Goal: Find specific page/section: Locate item on page

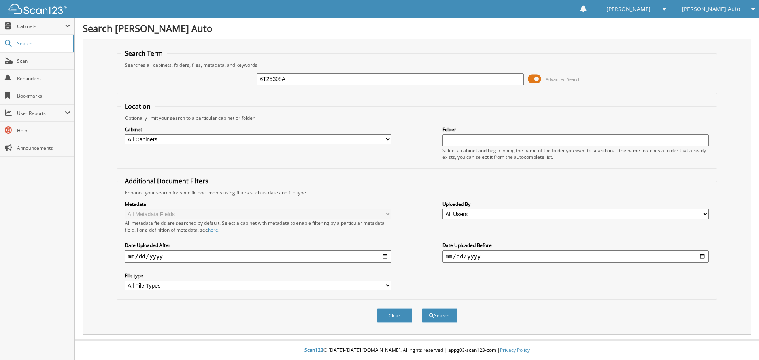
type input "6T25308A"
click at [538, 79] on span at bounding box center [534, 79] width 13 height 12
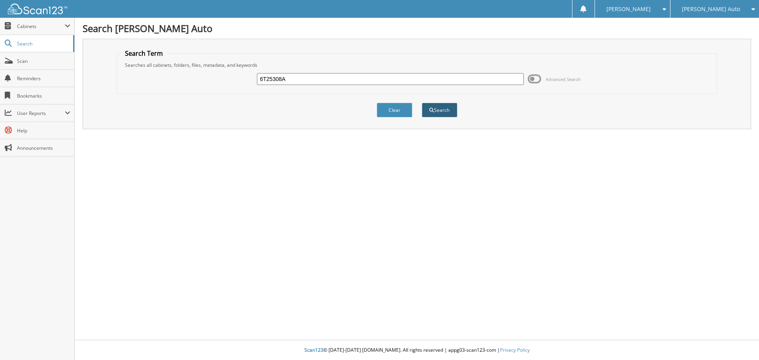
click at [430, 108] on span "submit" at bounding box center [431, 110] width 5 height 5
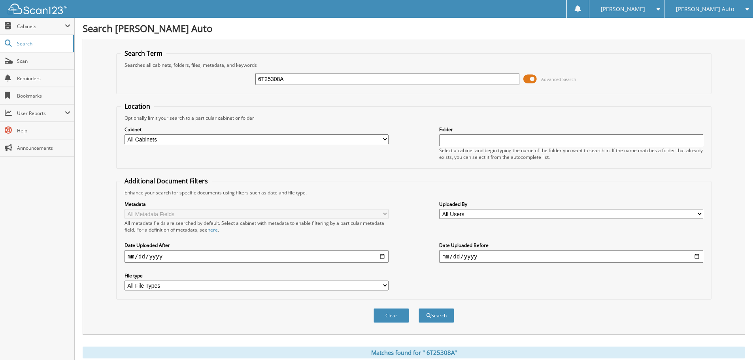
click at [532, 78] on span at bounding box center [530, 79] width 13 height 12
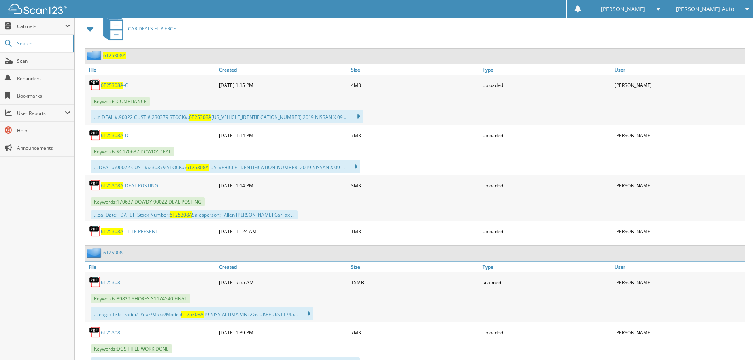
scroll to position [158, 0]
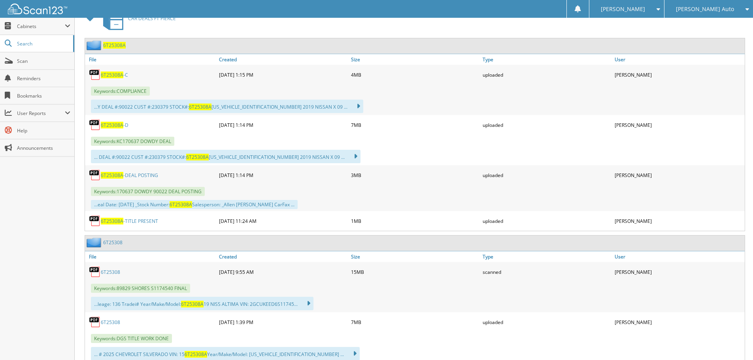
click at [94, 221] on img at bounding box center [95, 221] width 12 height 12
click at [110, 221] on span "6 T 2 5 3 0 8 A" at bounding box center [112, 221] width 23 height 7
